Goal: Task Accomplishment & Management: Manage account settings

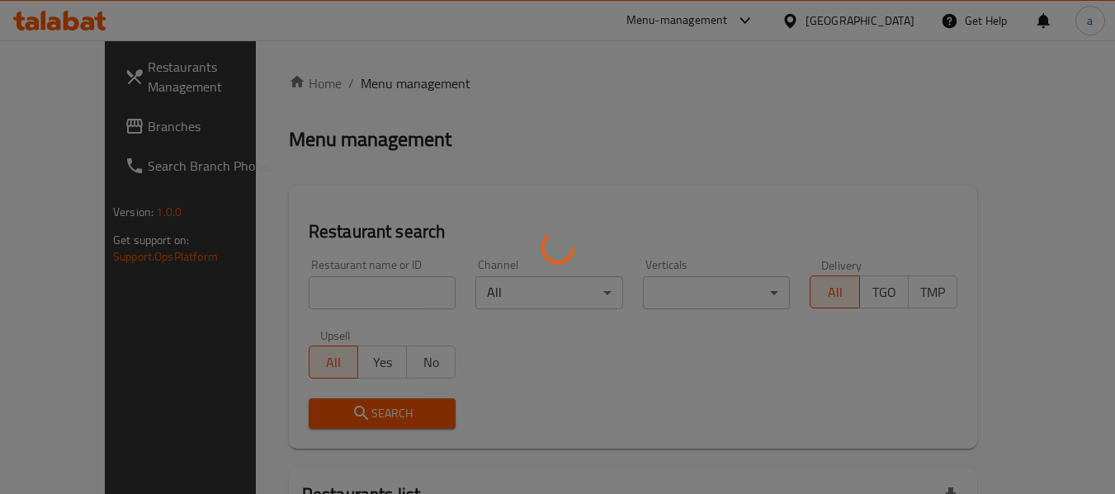
click at [886, 22] on div at bounding box center [557, 247] width 1115 height 494
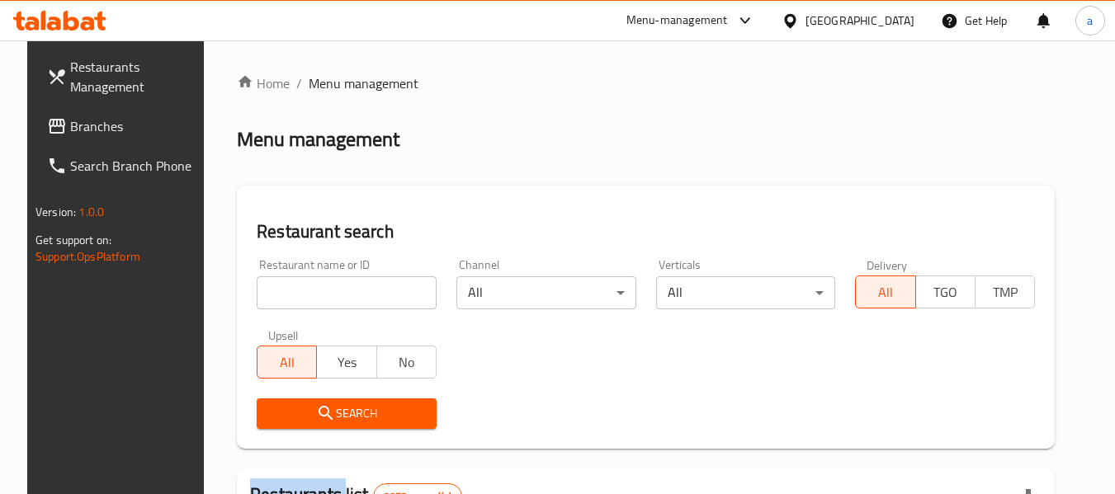
click at [886, 22] on div at bounding box center [557, 247] width 1115 height 494
click at [886, 22] on div "[GEOGRAPHIC_DATA]" at bounding box center [859, 21] width 109 height 18
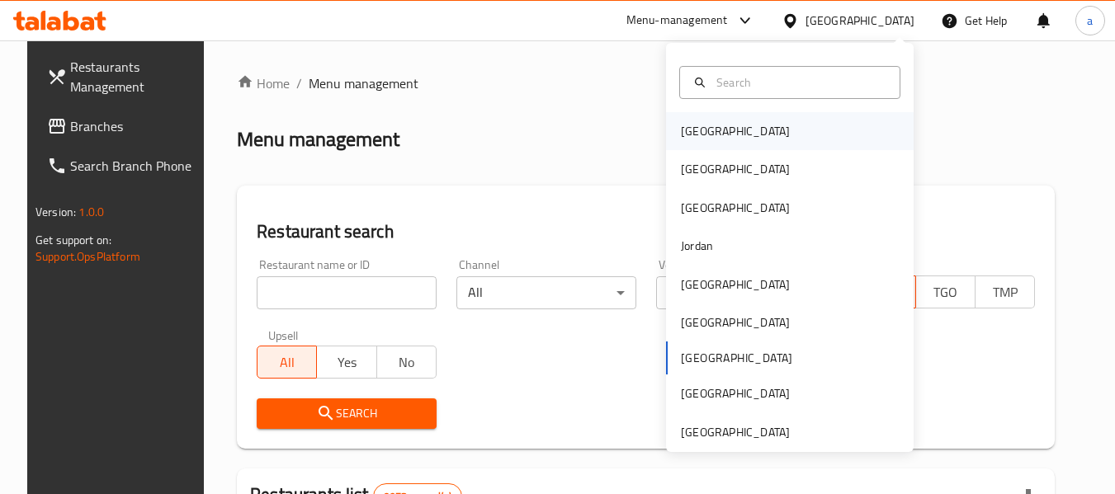
click at [699, 135] on div "[GEOGRAPHIC_DATA]" at bounding box center [735, 131] width 109 height 18
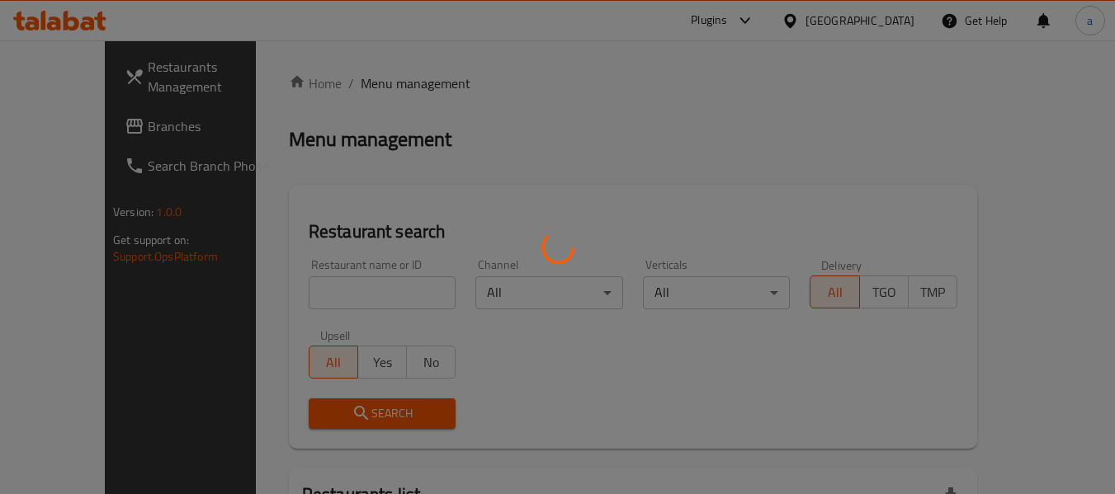
click at [93, 126] on div at bounding box center [557, 247] width 1115 height 494
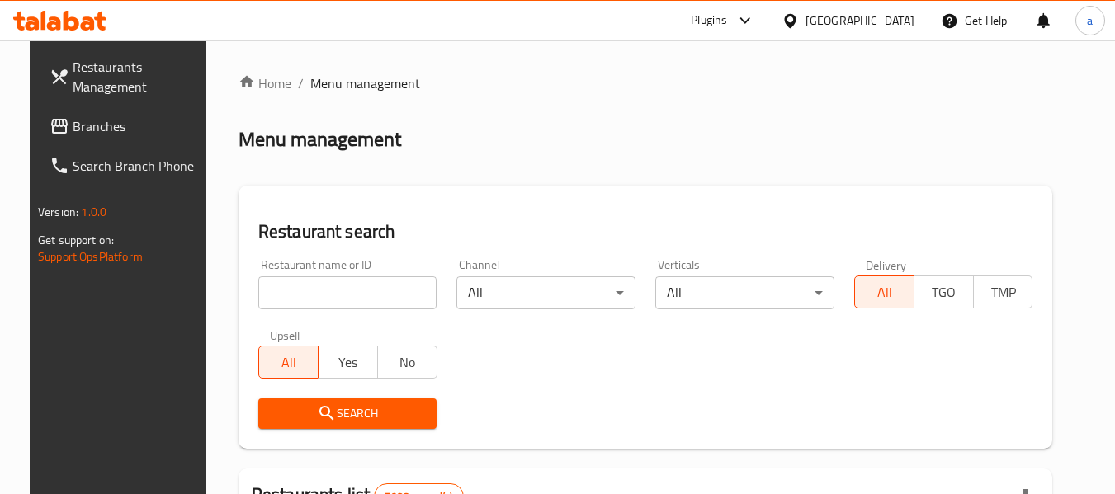
click at [73, 133] on span "Branches" at bounding box center [138, 126] width 130 height 20
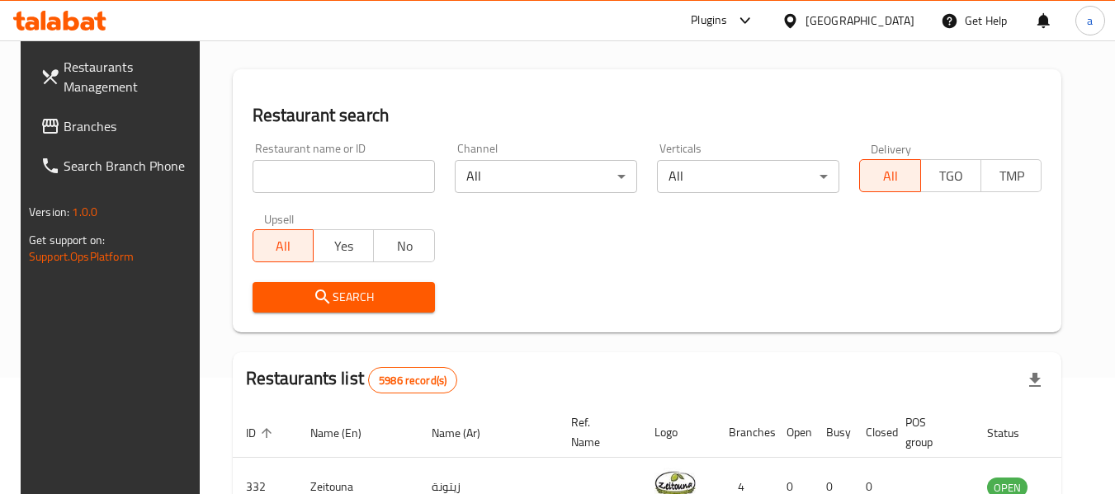
scroll to position [413, 0]
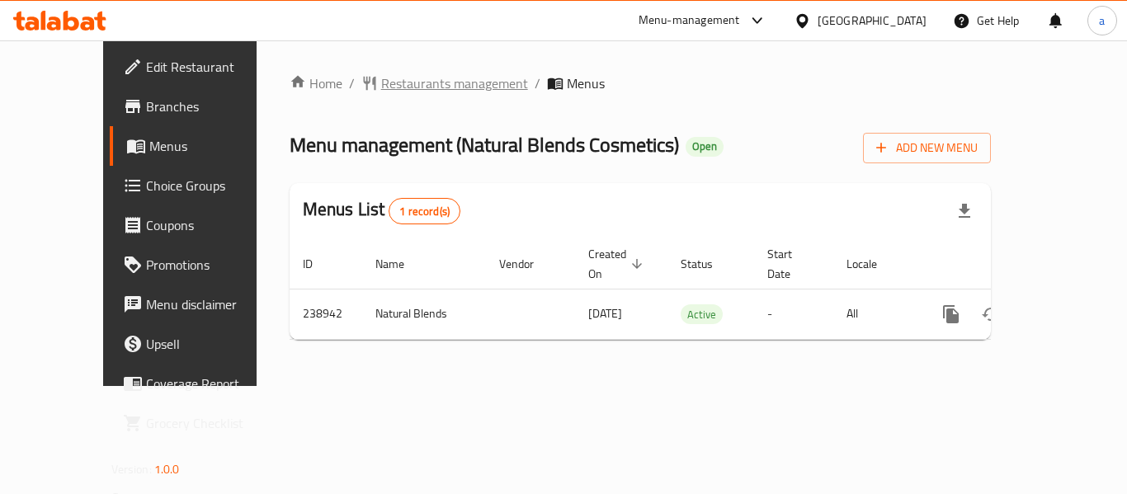
click at [381, 86] on span "Restaurants management" at bounding box center [454, 83] width 147 height 20
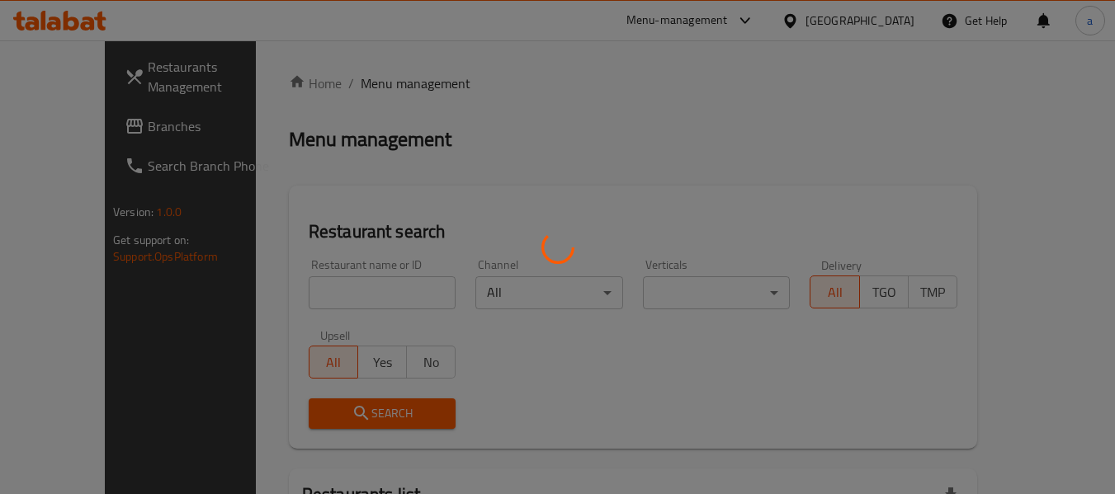
click at [876, 21] on div at bounding box center [557, 247] width 1115 height 494
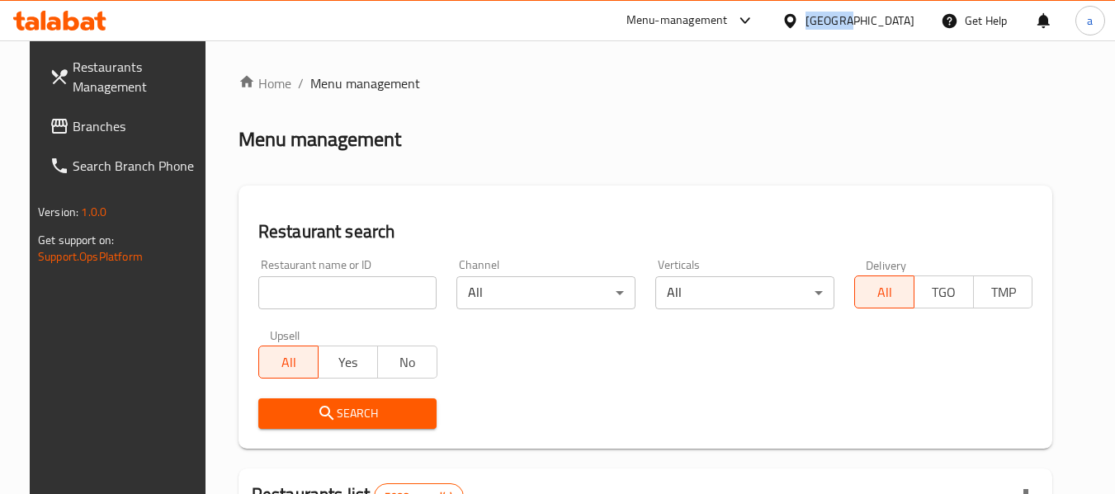
click at [876, 21] on div "[GEOGRAPHIC_DATA]" at bounding box center [859, 21] width 109 height 18
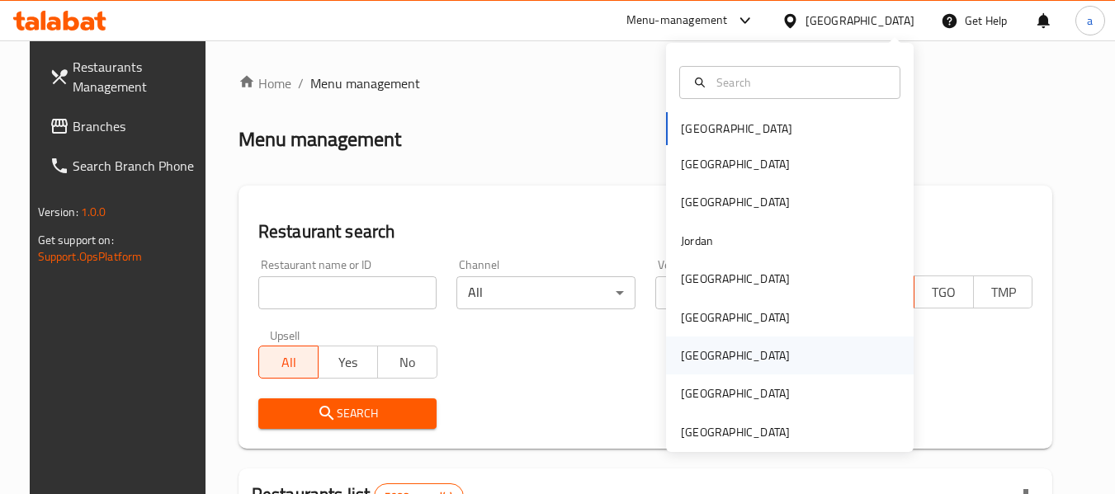
click at [704, 349] on div "[GEOGRAPHIC_DATA]" at bounding box center [735, 356] width 135 height 38
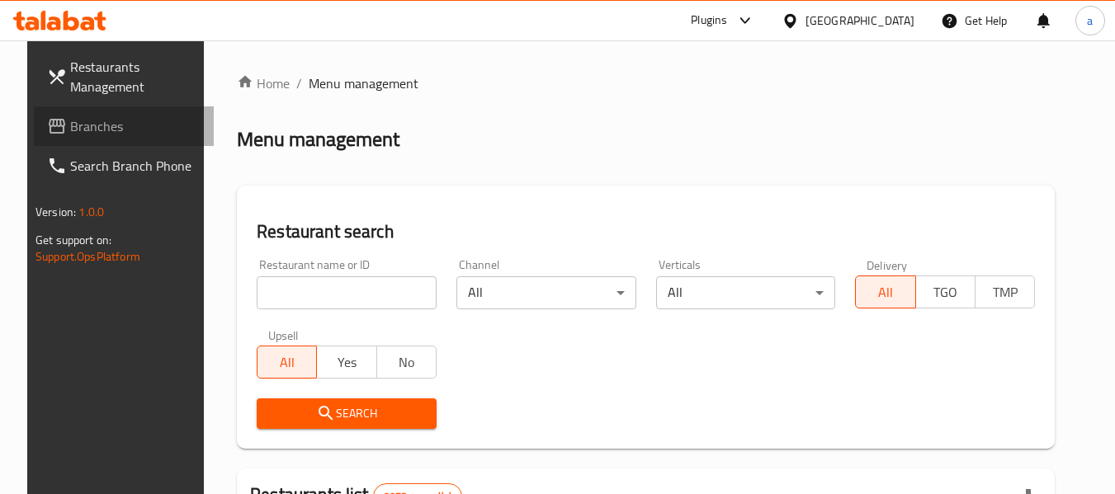
click at [91, 127] on span "Branches" at bounding box center [135, 126] width 130 height 20
